Goal: Task Accomplishment & Management: Use online tool/utility

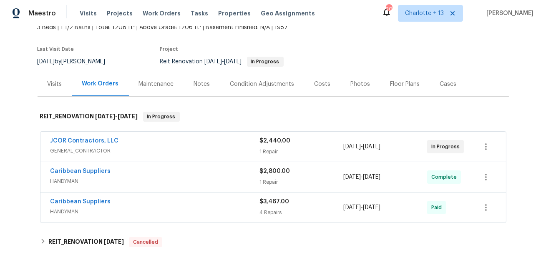
scroll to position [74, 0]
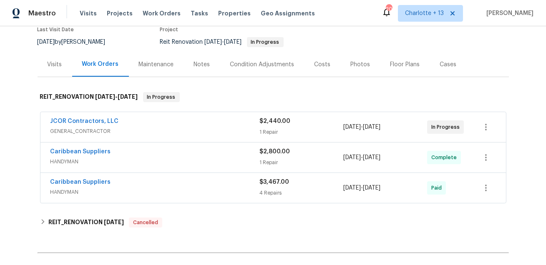
click at [198, 122] on div "JCOR Contractors, LLC" at bounding box center [156, 122] width 210 height 10
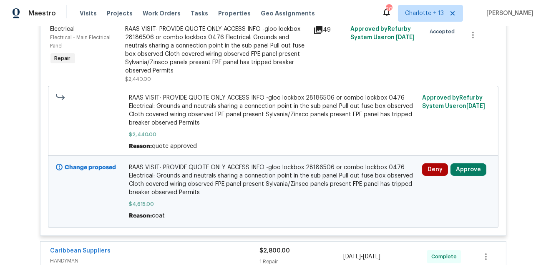
scroll to position [283, 0]
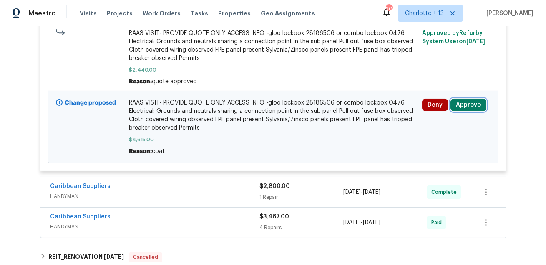
click at [462, 109] on button "Approve" at bounding box center [469, 105] width 36 height 13
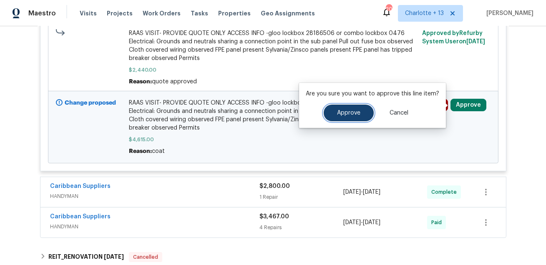
click at [354, 111] on span "Approve" at bounding box center [348, 113] width 23 height 6
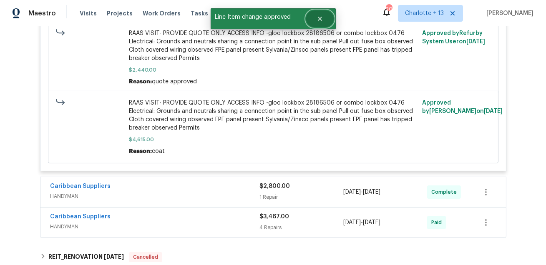
click at [319, 20] on icon "Close" at bounding box center [320, 19] width 4 height 4
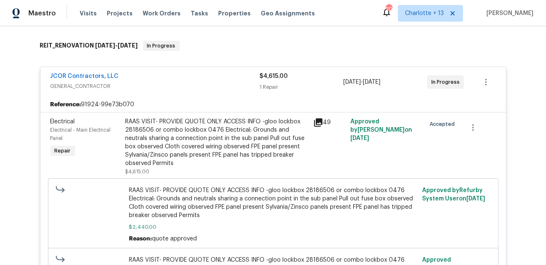
scroll to position [120, 0]
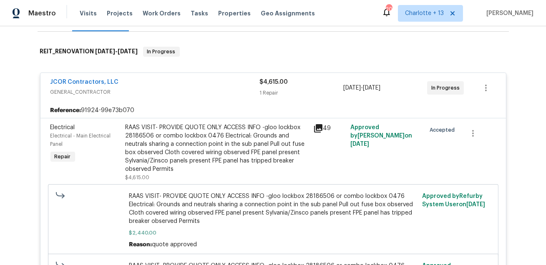
click at [230, 87] on div "JCOR Contractors, LLC" at bounding box center [156, 83] width 210 height 10
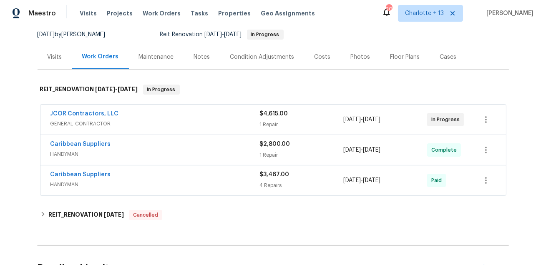
scroll to position [76, 0]
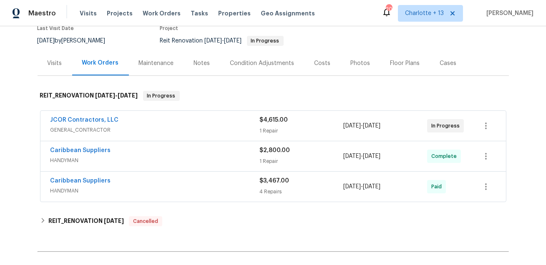
click at [320, 66] on div "Costs" at bounding box center [323, 63] width 16 height 8
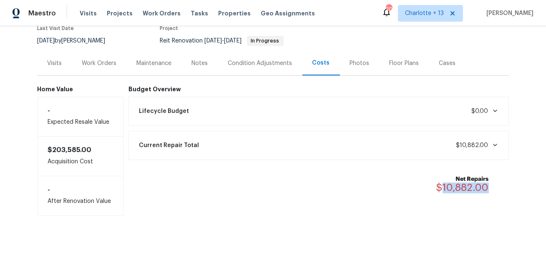
drag, startPoint x: 493, startPoint y: 184, endPoint x: 442, endPoint y: 185, distance: 51.4
click at [442, 185] on div "Net Repairs $10,882.00" at bounding box center [468, 184] width 63 height 18
copy span "10,882.00"
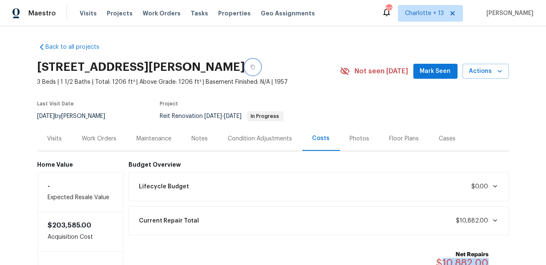
click at [250, 68] on icon "button" at bounding box center [252, 67] width 5 height 5
